Goal: Find specific page/section: Find specific page/section

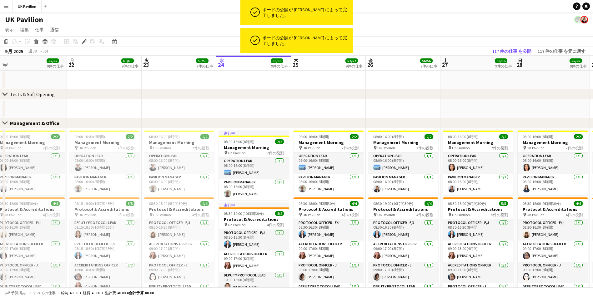
scroll to position [0, 177]
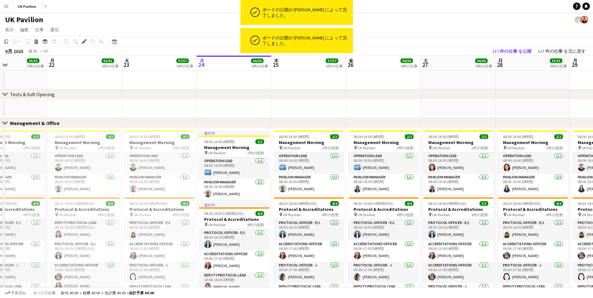
drag, startPoint x: 337, startPoint y: 63, endPoint x: 300, endPoint y: 63, distance: 36.6
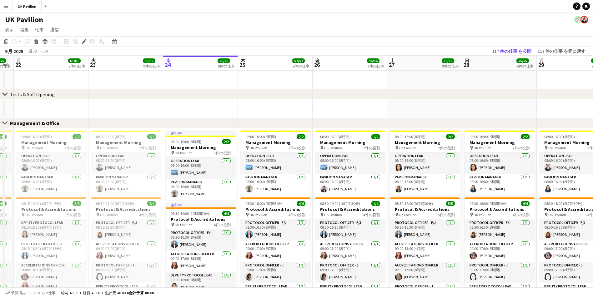
scroll to position [0, 212]
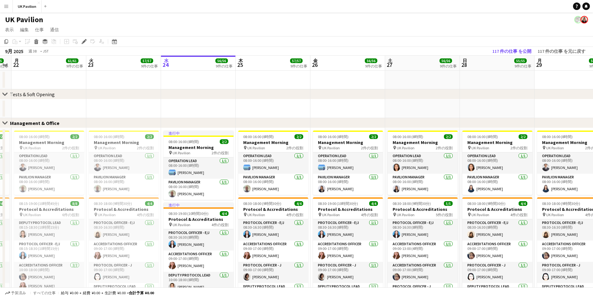
drag, startPoint x: 368, startPoint y: 63, endPoint x: 333, endPoint y: 66, distance: 35.7
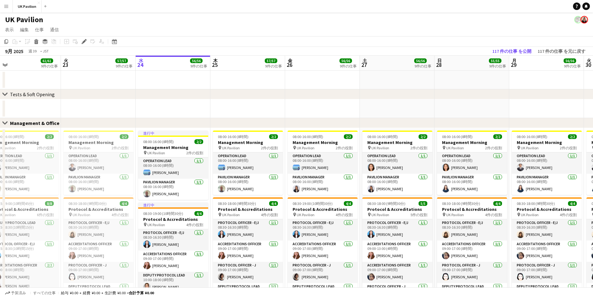
drag, startPoint x: 401, startPoint y: 65, endPoint x: 376, endPoint y: 68, distance: 25.5
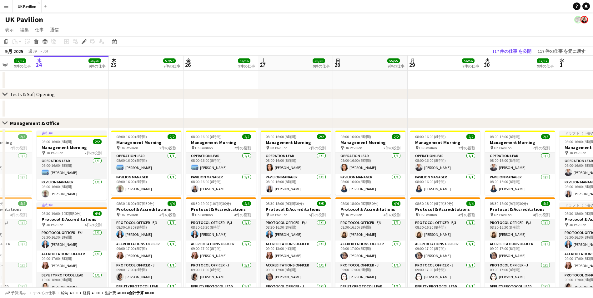
scroll to position [0, 203]
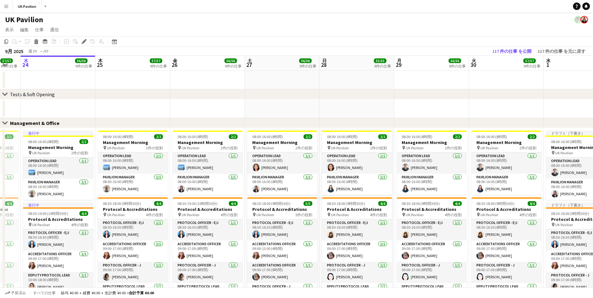
drag, startPoint x: 450, startPoint y: 67, endPoint x: 335, endPoint y: 75, distance: 115.3
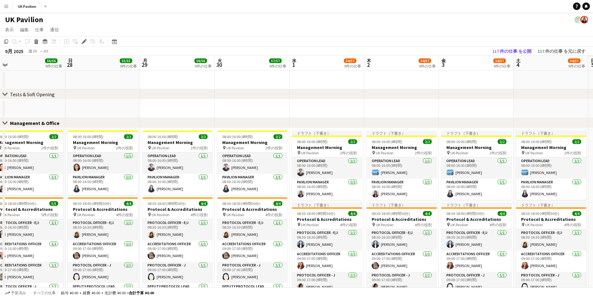
drag, startPoint x: 448, startPoint y: 65, endPoint x: 209, endPoint y: 81, distance: 239.9
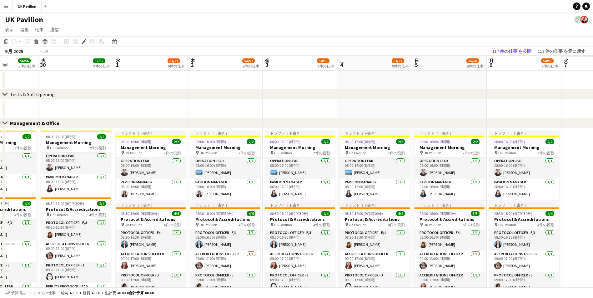
scroll to position [0, 196]
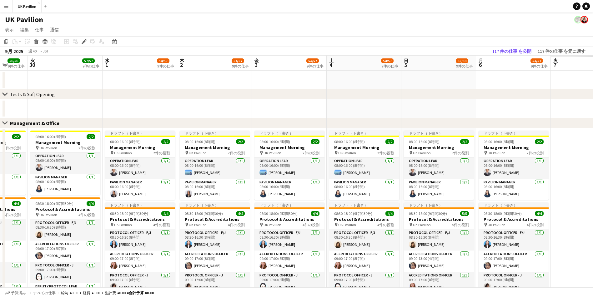
drag, startPoint x: 474, startPoint y: 65, endPoint x: 272, endPoint y: 68, distance: 201.6
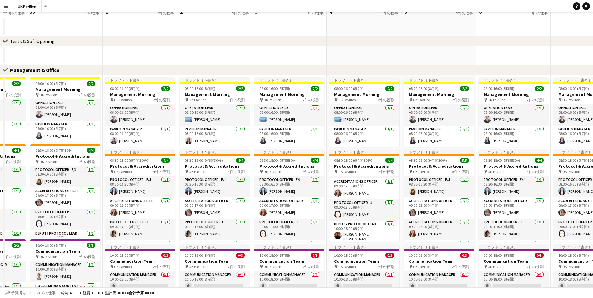
scroll to position [0, 0]
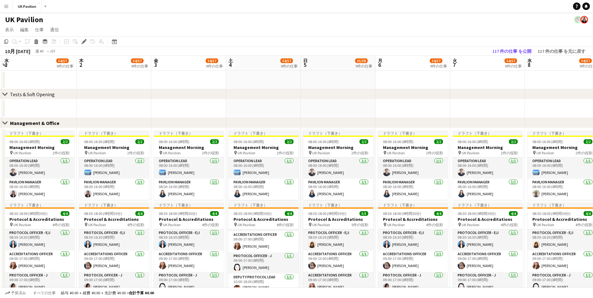
drag, startPoint x: 386, startPoint y: 64, endPoint x: 283, endPoint y: 72, distance: 103.5
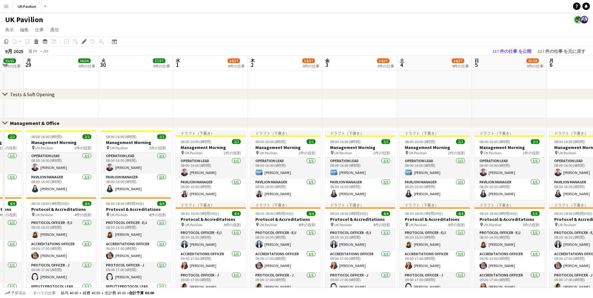
drag, startPoint x: 237, startPoint y: 63, endPoint x: 322, endPoint y: 40, distance: 87.7
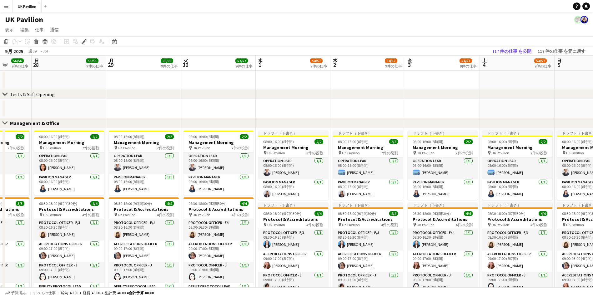
drag, startPoint x: 461, startPoint y: 62, endPoint x: 520, endPoint y: 62, distance: 59.1
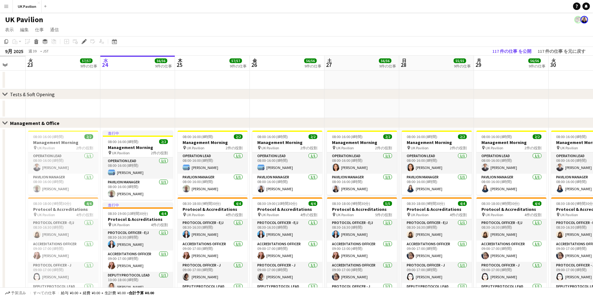
drag, startPoint x: 240, startPoint y: 68, endPoint x: 367, endPoint y: 71, distance: 127.2
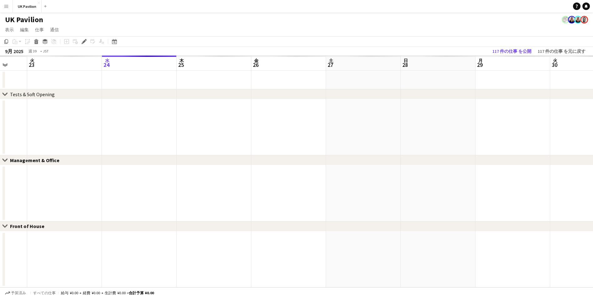
scroll to position [0, 0]
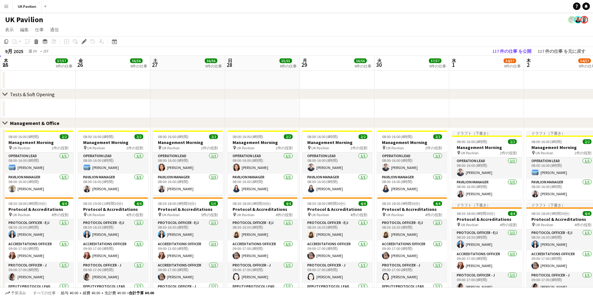
drag, startPoint x: 410, startPoint y: 61, endPoint x: 215, endPoint y: 81, distance: 196.3
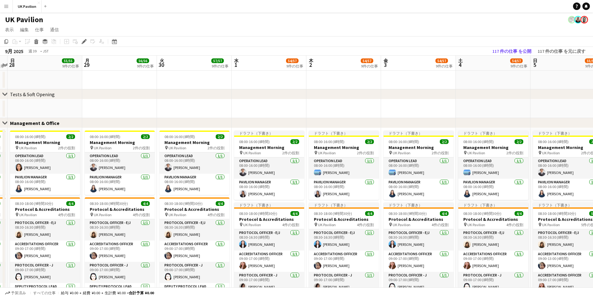
drag, startPoint x: 411, startPoint y: 64, endPoint x: 141, endPoint y: 97, distance: 272.0
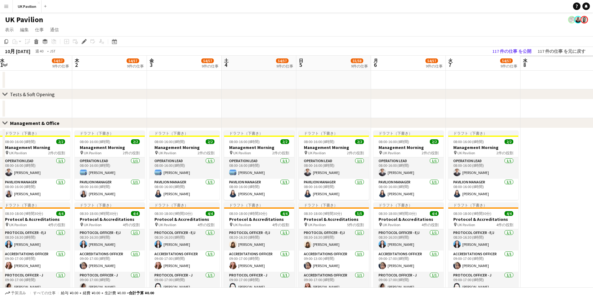
scroll to position [0, 177]
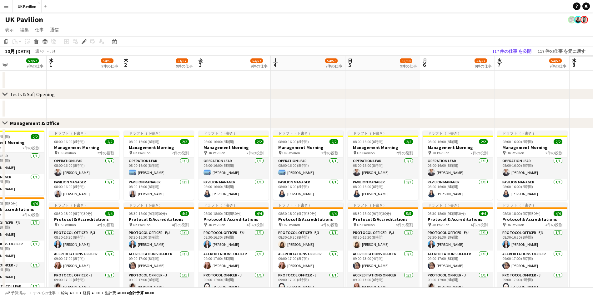
drag, startPoint x: 368, startPoint y: 79, endPoint x: 265, endPoint y: 93, distance: 103.4
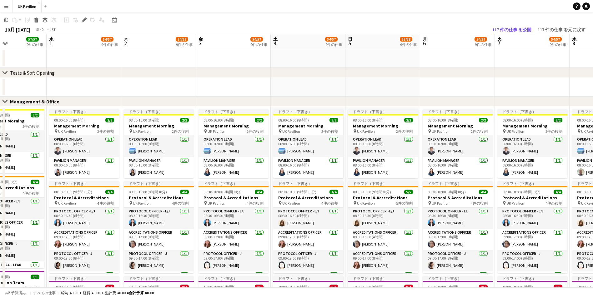
scroll to position [0, 0]
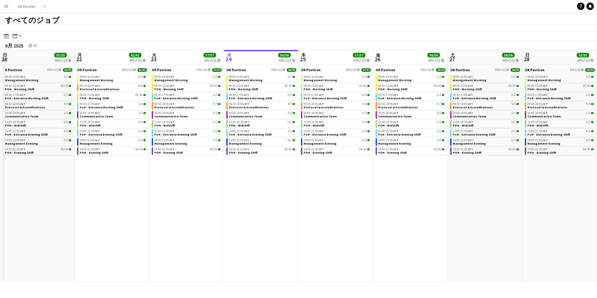
scroll to position [0, 149]
